Goal: Transaction & Acquisition: Purchase product/service

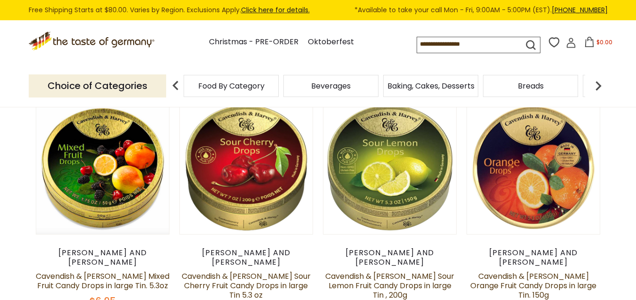
scroll to position [89, 0]
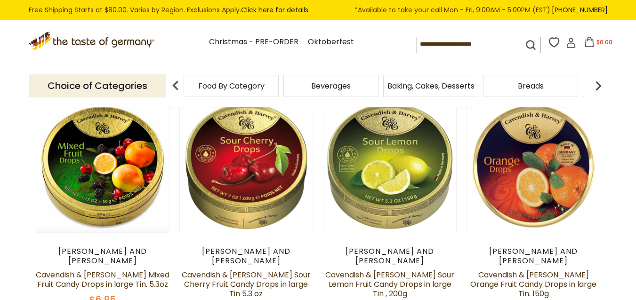
click at [86, 160] on link at bounding box center [103, 166] width 112 height 112
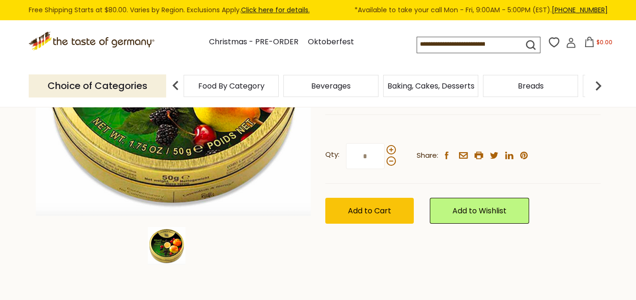
scroll to position [217, 0]
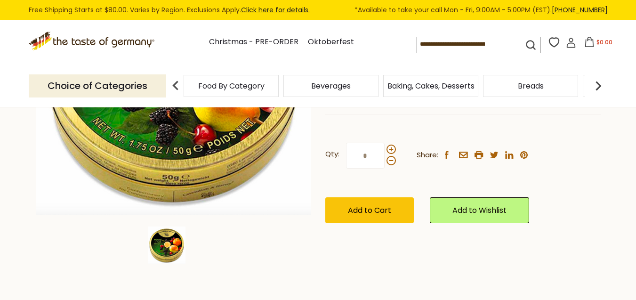
click at [152, 247] on img at bounding box center [167, 246] width 38 height 38
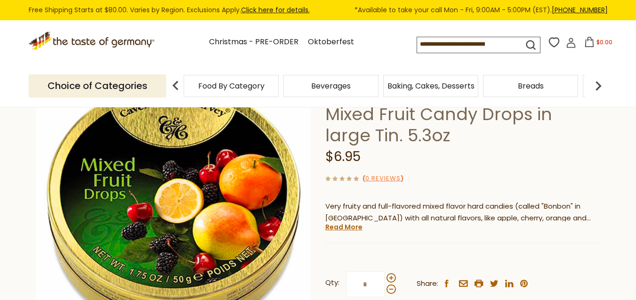
scroll to position [93, 0]
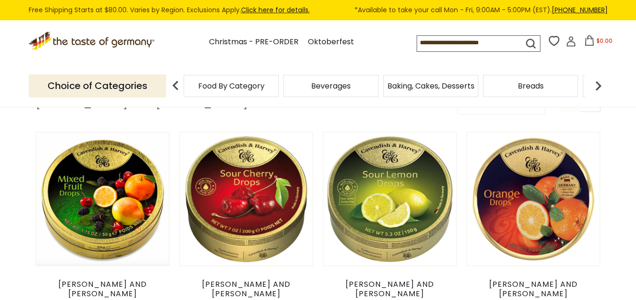
scroll to position [89, 0]
